Goal: Unclear

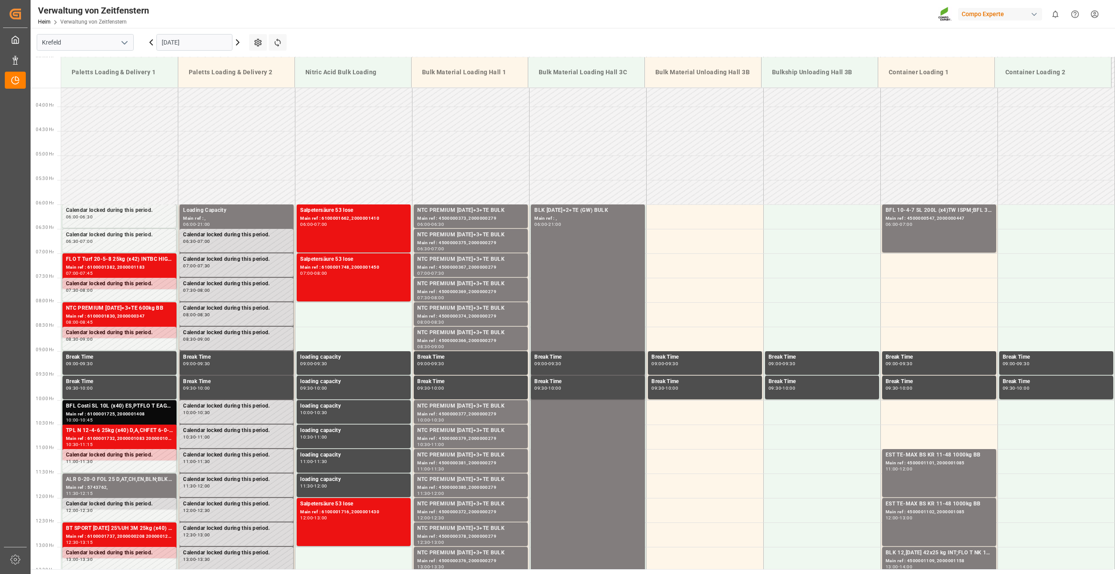
scroll to position [190, 0]
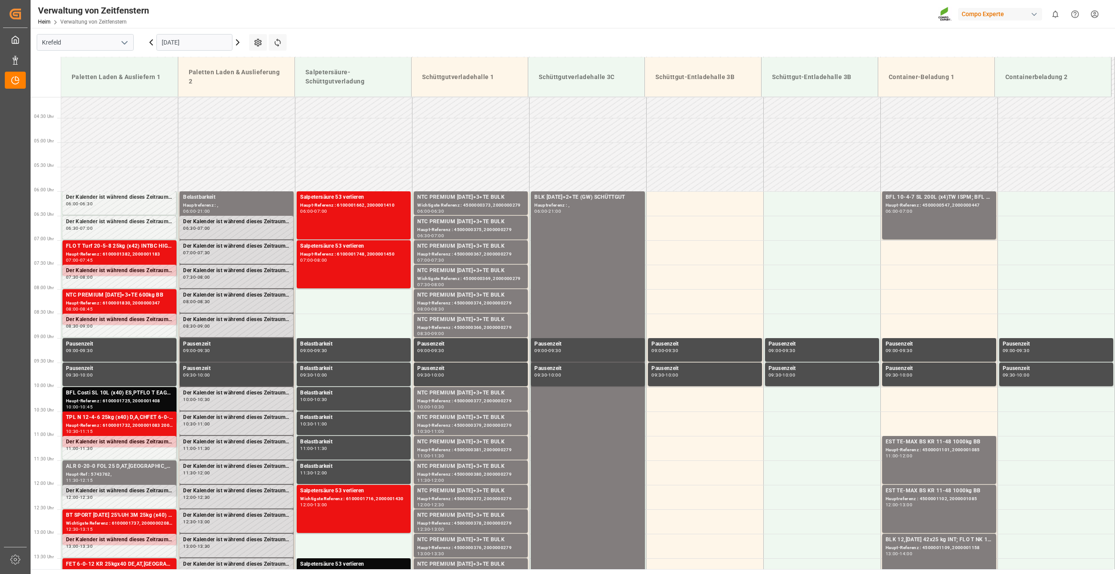
click at [237, 41] on icon at bounding box center [237, 42] width 3 height 5
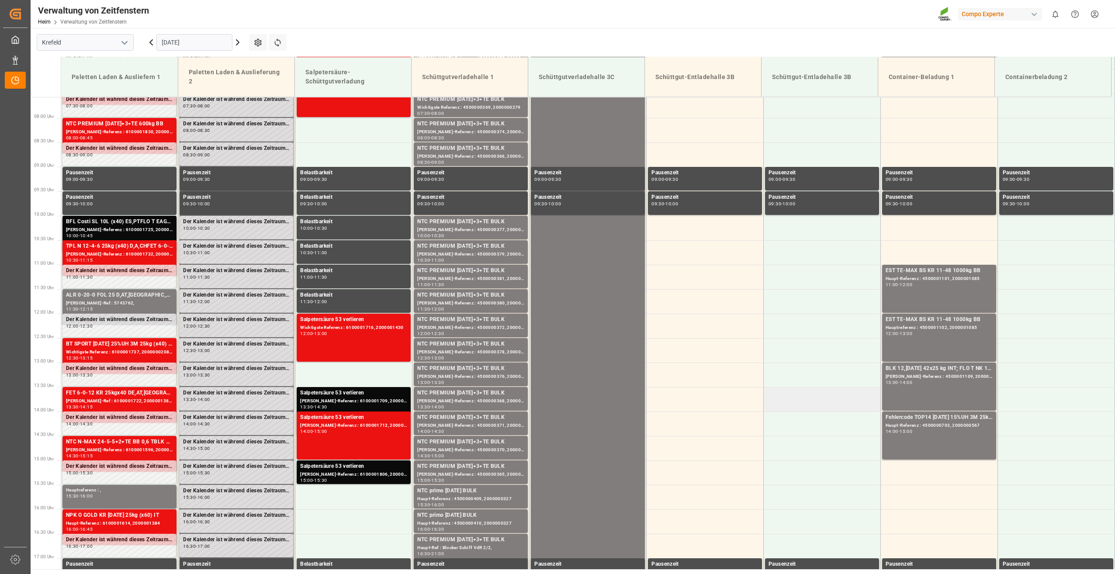
scroll to position [278, 0]
